Goal: Task Accomplishment & Management: Manage account settings

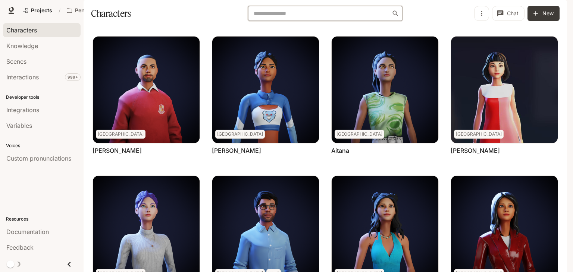
click at [258, 17] on input "text" at bounding box center [321, 13] width 140 height 7
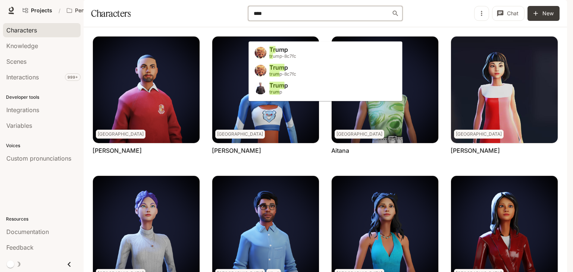
type input "*****"
click at [290, 59] on span "tr ump-8c7fc" at bounding box center [282, 56] width 27 height 6
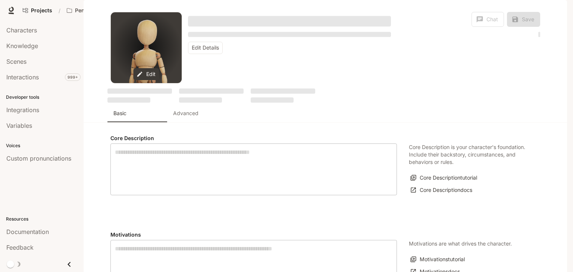
type textarea "**********"
type input "*"
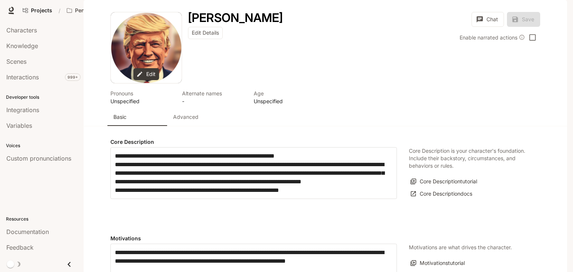
type input "**********"
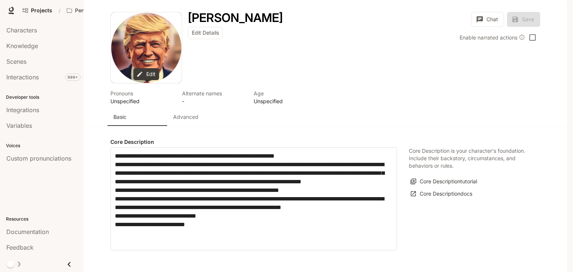
click at [186, 121] on p "Advanced" at bounding box center [185, 116] width 25 height 7
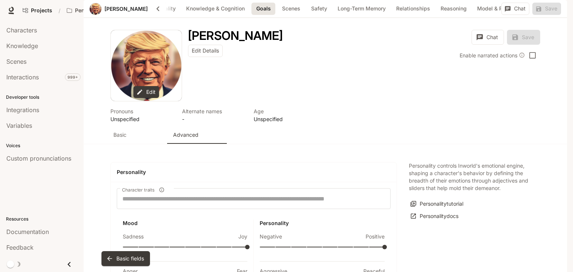
scroll to position [715, 0]
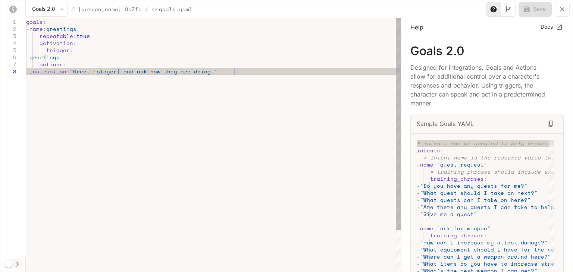
scroll to position [0, 207]
click at [242, 69] on div "goals : - name : greetings repeatable : true activation : trigger : - greetings…" at bounding box center [213, 169] width 375 height 303
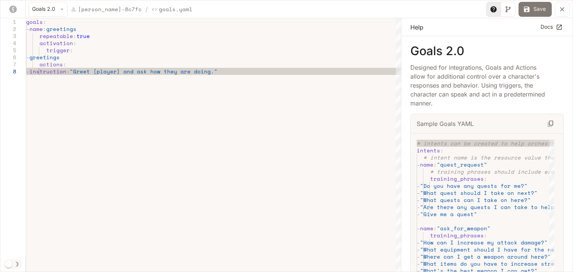
type textarea "**********"
click at [538, 6] on button "Save" at bounding box center [534, 9] width 33 height 15
click at [562, 10] on icon "yaml-editor" at bounding box center [561, 9] width 7 height 7
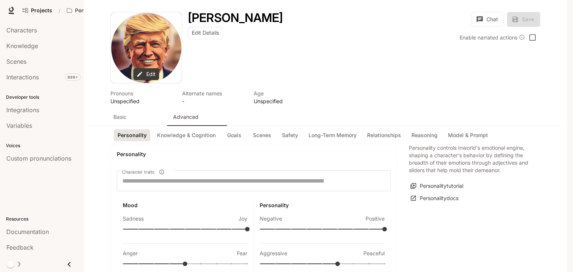
scroll to position [0, 0]
click at [286, 39] on div "Edit Details" at bounding box center [289, 33] width 203 height 12
click at [63, 28] on div "Characters" at bounding box center [41, 30] width 71 height 9
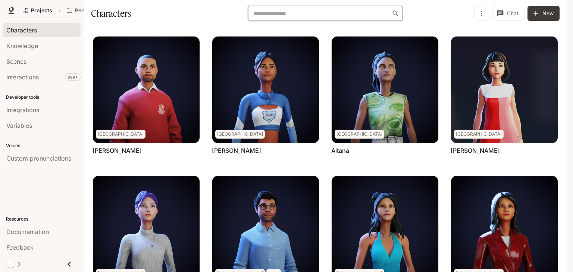
click at [305, 17] on input "text" at bounding box center [321, 13] width 140 height 7
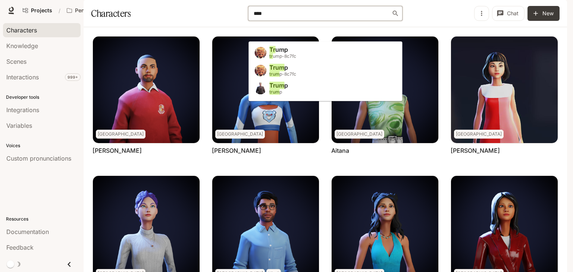
type input "*****"
click at [320, 73] on li "[PERSON_NAME] [PERSON_NAME] -8c7fc" at bounding box center [325, 71] width 154 height 18
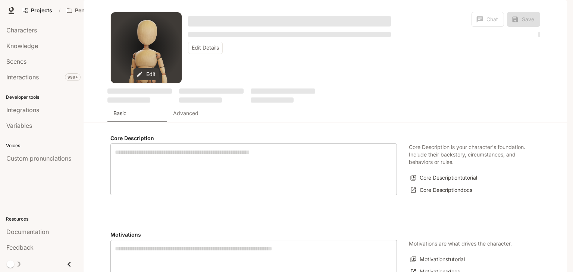
type textarea "**********"
type input "*"
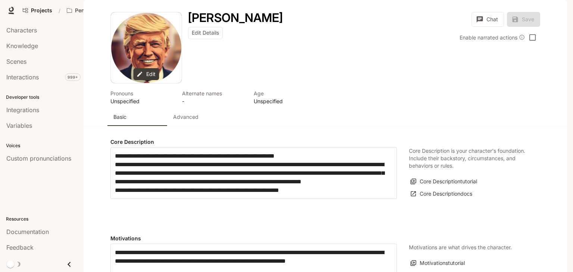
type input "**********"
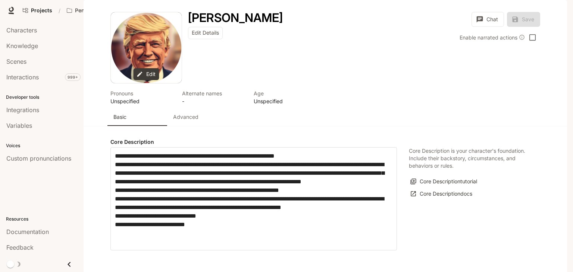
click at [212, 46] on div "[PERSON_NAME] Edit Details" at bounding box center [286, 30] width 209 height 37
click at [213, 39] on button "Edit Details" at bounding box center [205, 33] width 35 height 12
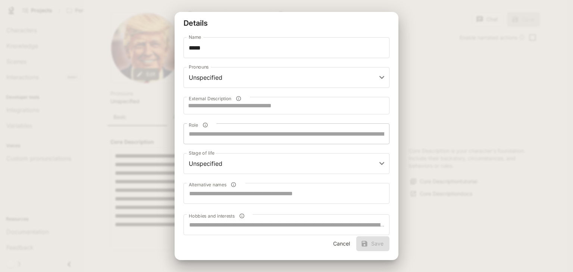
scroll to position [56, 0]
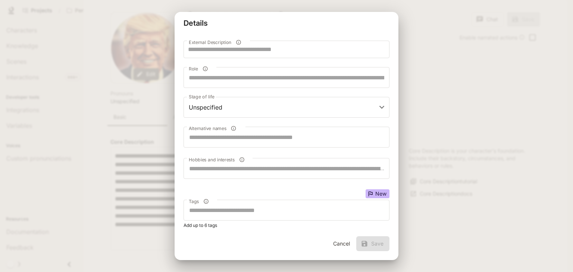
click at [337, 242] on button "Cancel" at bounding box center [341, 243] width 24 height 15
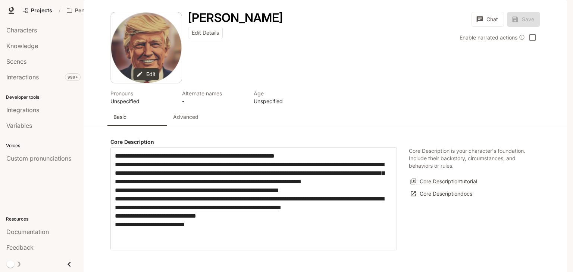
click at [149, 83] on div "Avatar image" at bounding box center [146, 47] width 71 height 71
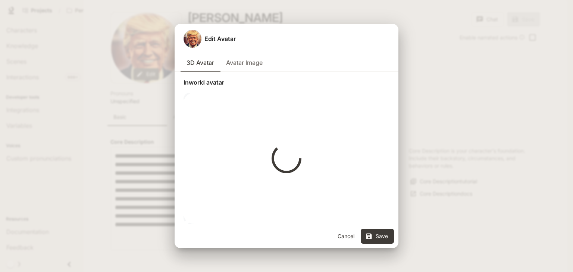
click at [351, 237] on button "Cancel" at bounding box center [346, 236] width 24 height 15
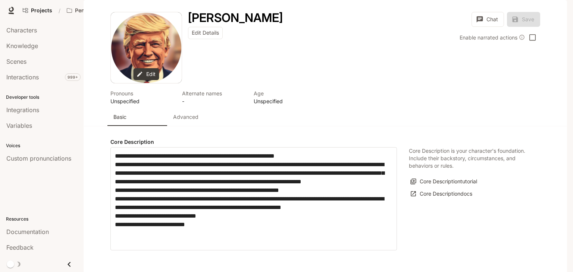
scroll to position [0, 0]
click at [64, 76] on div "Interactions" at bounding box center [41, 77] width 71 height 9
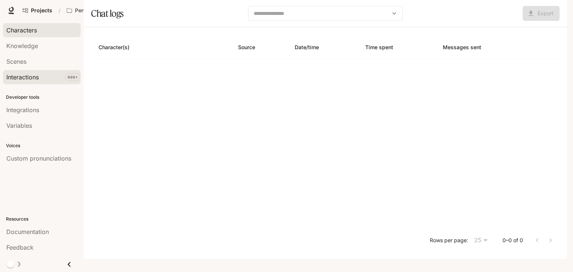
click at [38, 30] on div "Characters" at bounding box center [41, 30] width 71 height 9
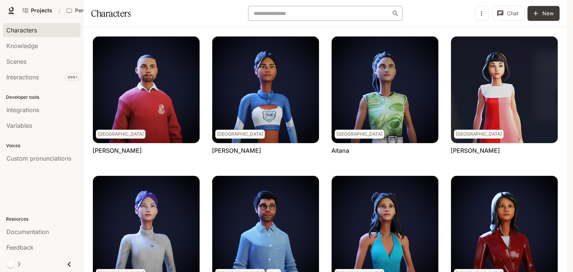
click at [288, 21] on div "​" at bounding box center [325, 13] width 154 height 15
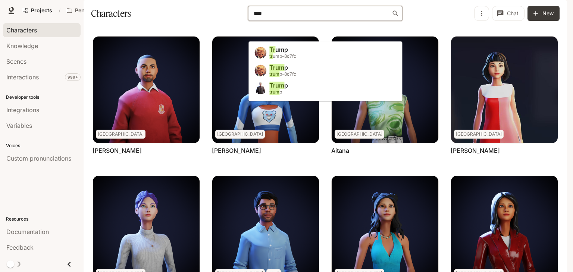
type input "*****"
click at [304, 72] on li "[PERSON_NAME] [PERSON_NAME] -8c7fc" at bounding box center [325, 71] width 154 height 18
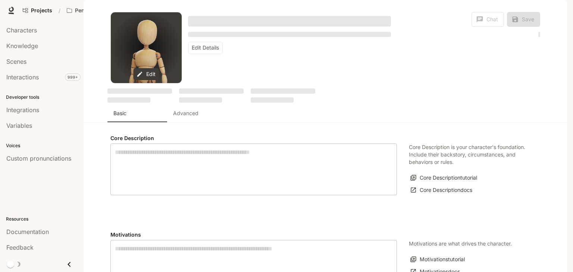
type textarea "**********"
type input "*"
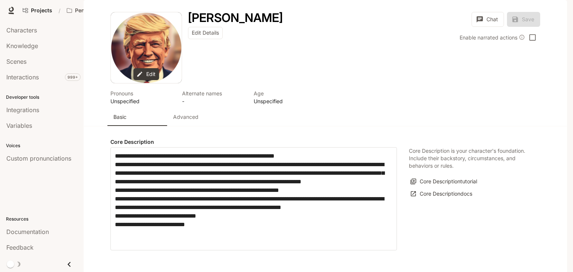
type input "**********"
click at [183, 126] on button "Advanced" at bounding box center [197, 117] width 60 height 18
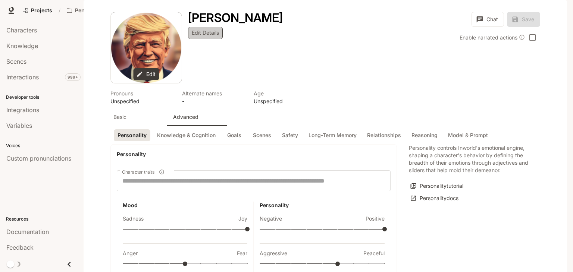
click at [214, 39] on button "Edit Details" at bounding box center [205, 33] width 35 height 12
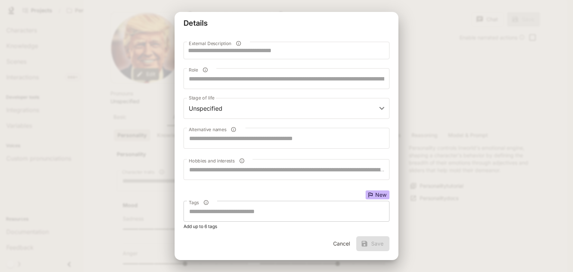
scroll to position [47, 0]
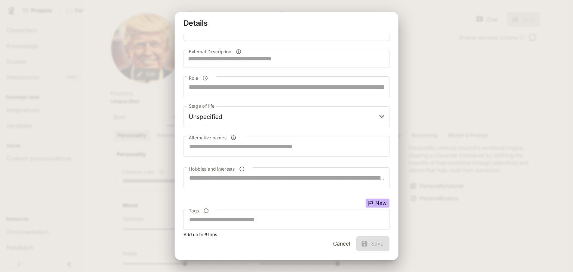
click at [337, 250] on button "Cancel" at bounding box center [341, 243] width 24 height 15
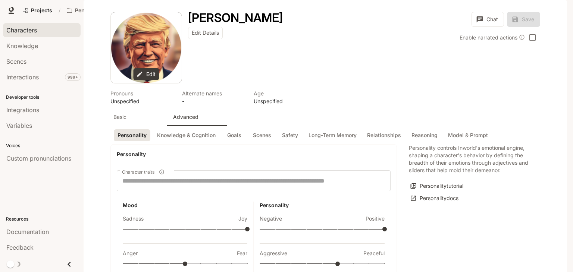
click at [57, 36] on link "Characters" at bounding box center [42, 30] width 78 height 14
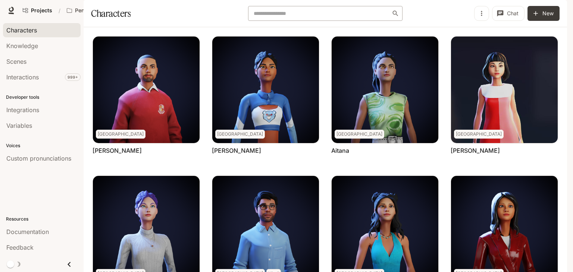
click at [313, 21] on div "​" at bounding box center [325, 13] width 154 height 15
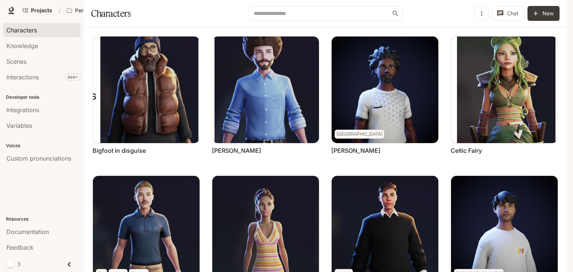
scroll to position [234, 0]
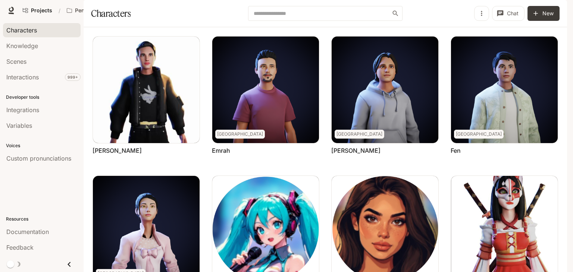
scroll to position [188, 0]
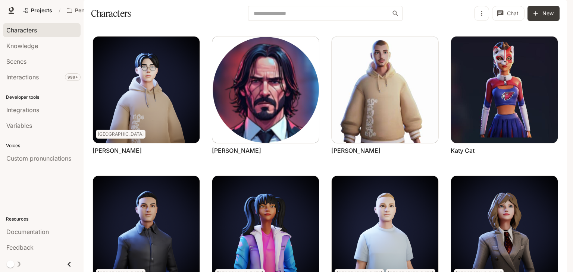
scroll to position [234, 0]
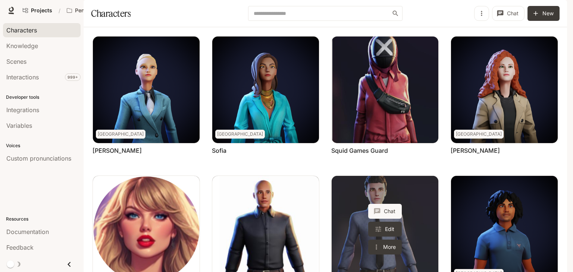
scroll to position [233, 0]
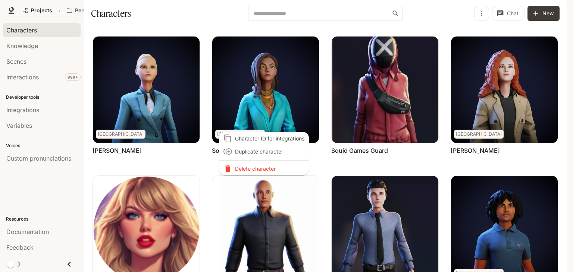
click at [274, 167] on p "Delete character" at bounding box center [269, 169] width 69 height 8
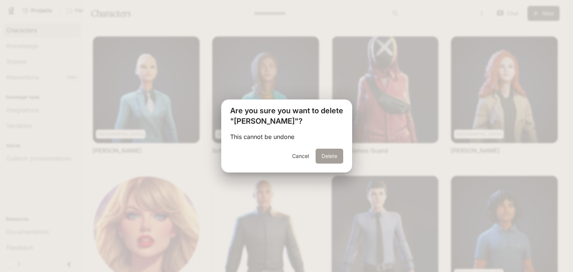
click at [329, 157] on button "Delete" at bounding box center [329, 156] width 28 height 15
click at [333, 153] on button "Delete" at bounding box center [329, 156] width 28 height 15
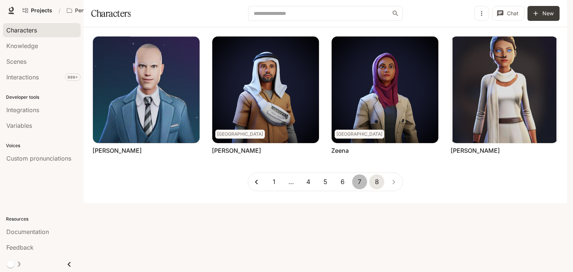
click at [358, 189] on button "7" at bounding box center [359, 182] width 15 height 15
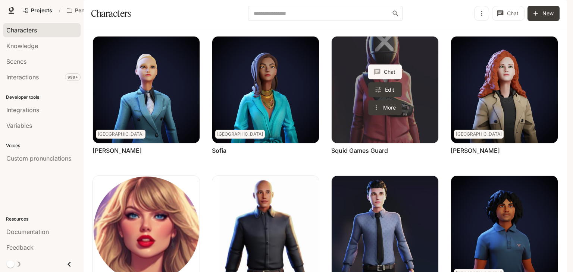
scroll to position [234, 0]
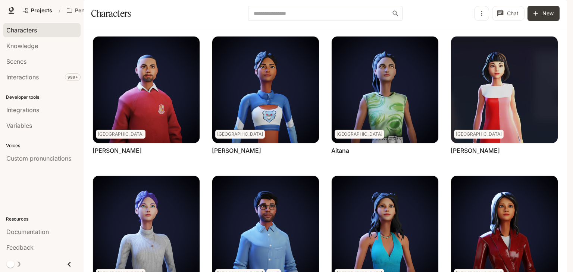
scroll to position [93, 0]
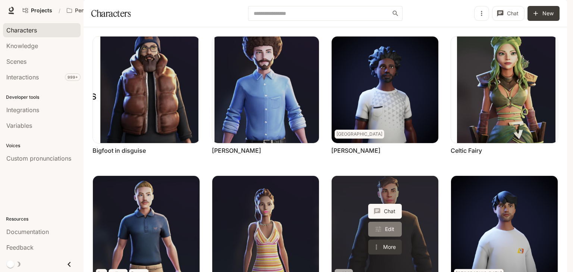
scroll to position [234, 0]
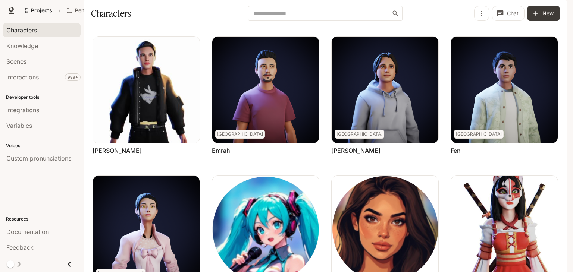
scroll to position [0, 0]
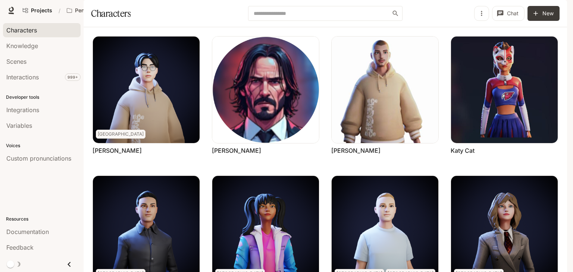
scroll to position [234, 0]
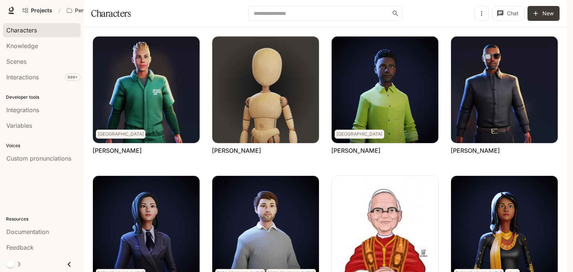
scroll to position [0, 0]
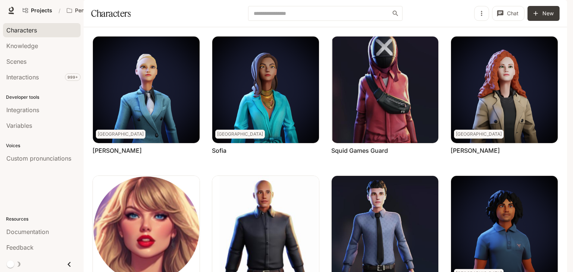
scroll to position [234, 0]
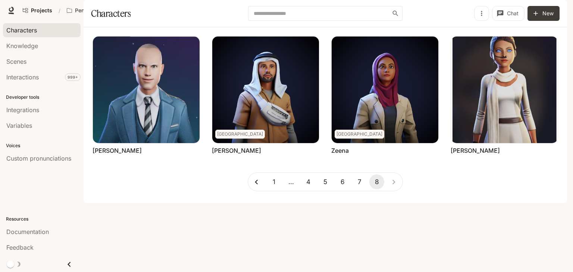
scroll to position [0, 0]
click at [66, 34] on div "Characters" at bounding box center [41, 30] width 71 height 9
click at [260, 17] on input "text" at bounding box center [321, 13] width 140 height 7
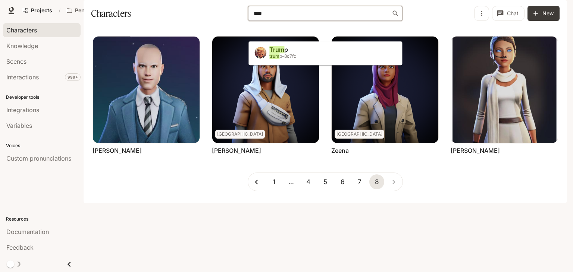
type input "*****"
click at [296, 63] on ul "[PERSON_NAME] [PERSON_NAME] -8c7fc" at bounding box center [325, 53] width 154 height 24
click at [287, 59] on span "[PERSON_NAME] -8c7fc" at bounding box center [294, 56] width 50 height 6
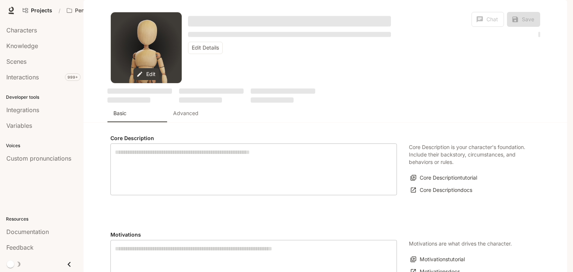
type textarea "**********"
type input "*"
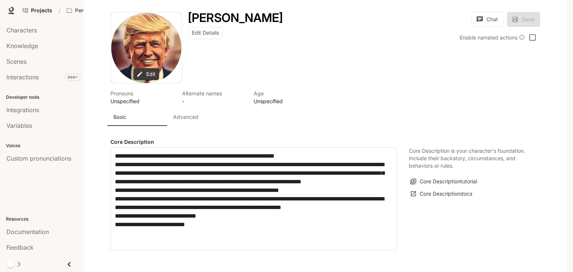
type input "**********"
click at [188, 113] on p "Advanced" at bounding box center [185, 116] width 25 height 7
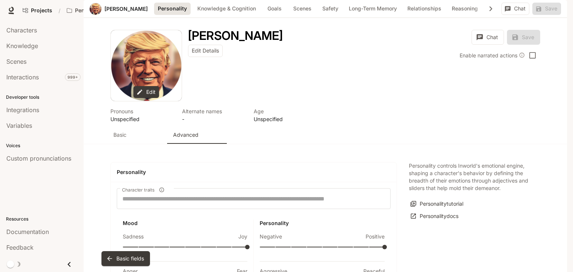
scroll to position [435, 0]
click at [238, 191] on li "Add new" at bounding box center [240, 192] width 47 height 13
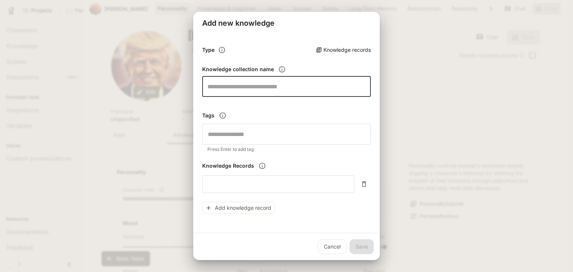
click at [239, 85] on input "text" at bounding box center [286, 86] width 169 height 21
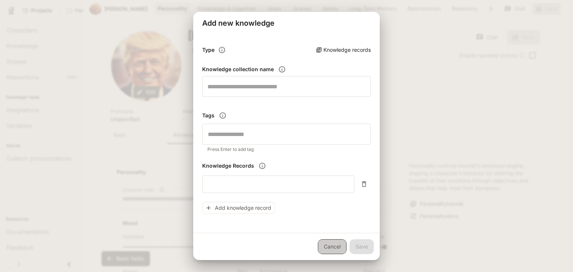
click at [333, 244] on link "Cancel" at bounding box center [332, 246] width 29 height 15
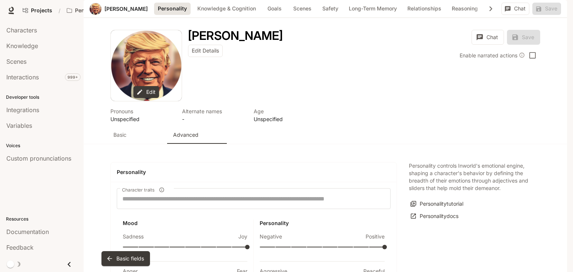
scroll to position [545, 0]
